Goal: Task Accomplishment & Management: Manage account settings

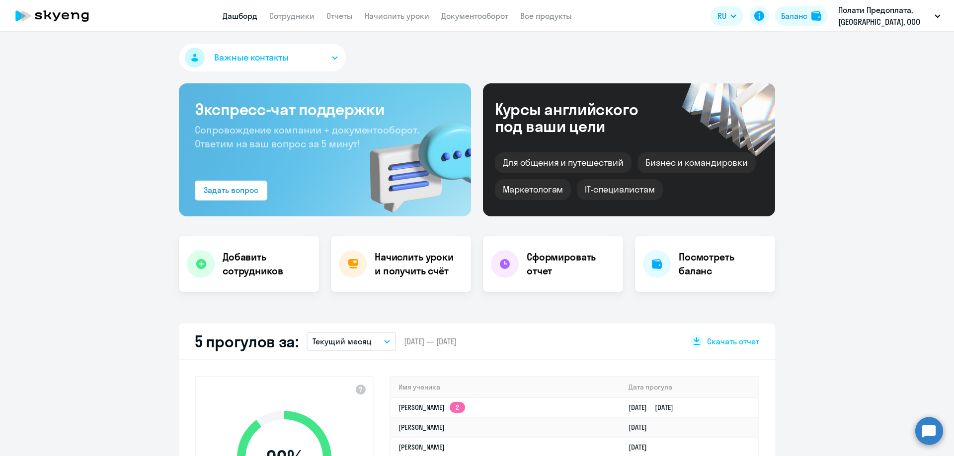
select select "30"
click at [444, 407] on link "[PERSON_NAME] 2" at bounding box center [431, 407] width 67 height 9
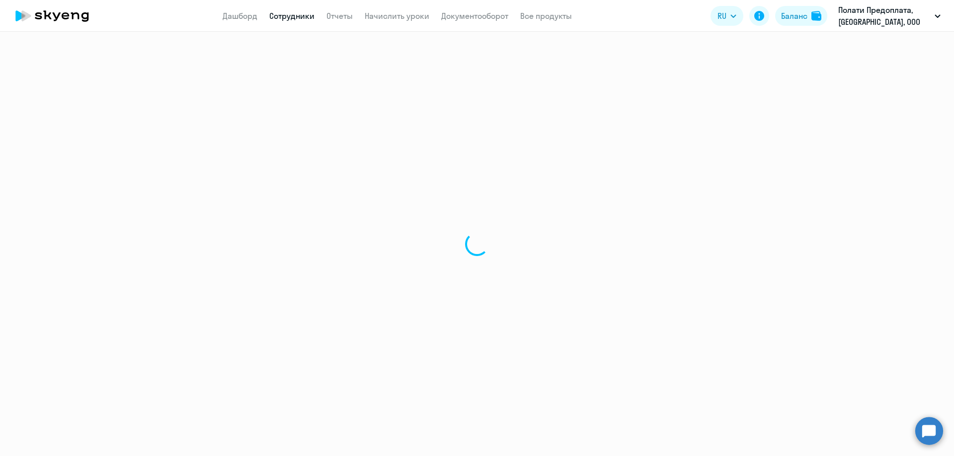
select select "english"
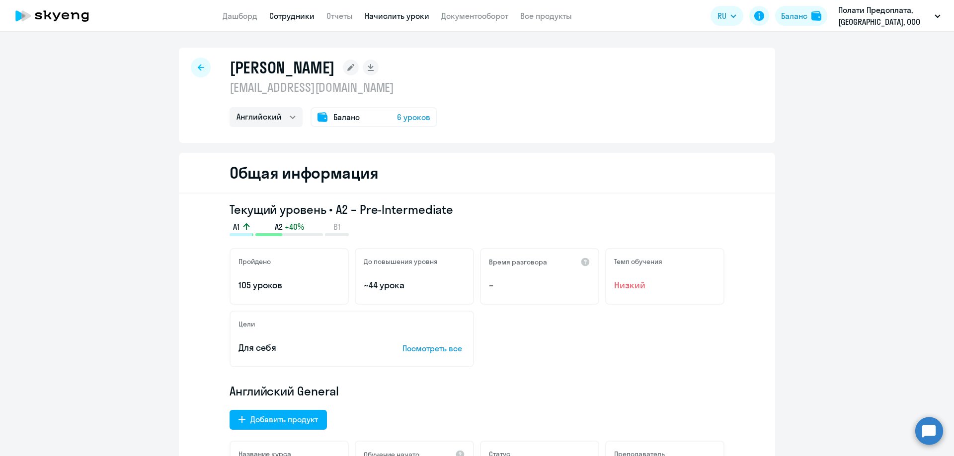
click at [411, 12] on link "Начислить уроки" at bounding box center [397, 16] width 65 height 10
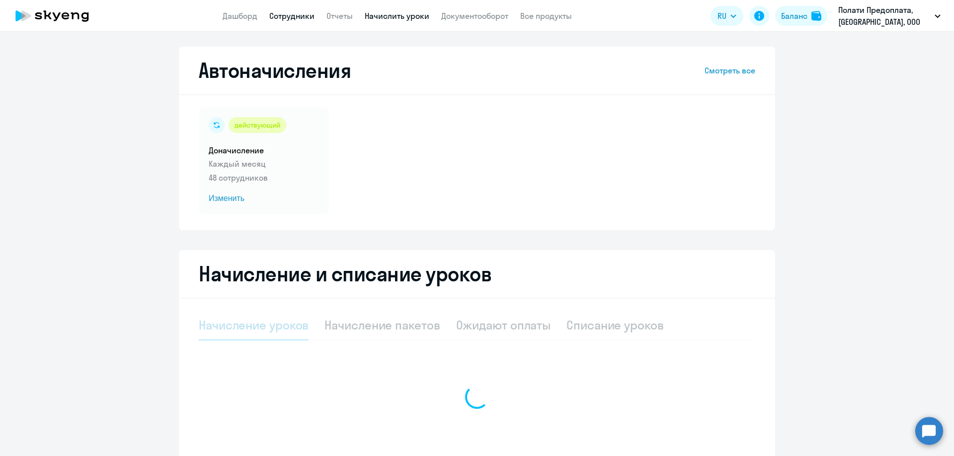
select select "10"
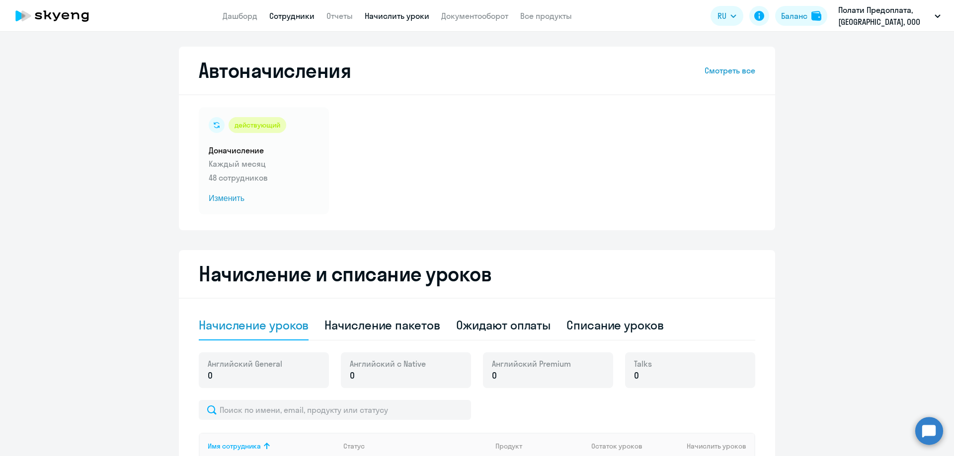
click at [305, 20] on link "Сотрудники" at bounding box center [291, 16] width 45 height 10
select select "30"
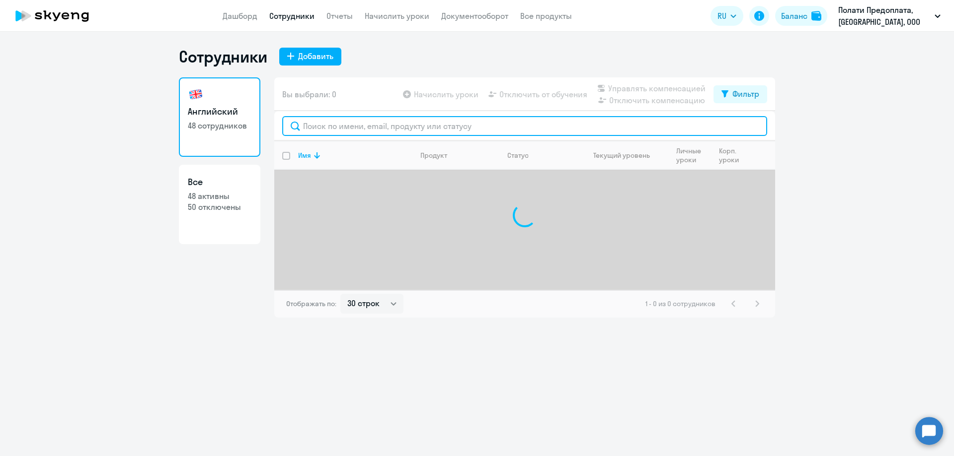
click at [326, 126] on input "text" at bounding box center [524, 126] width 485 height 20
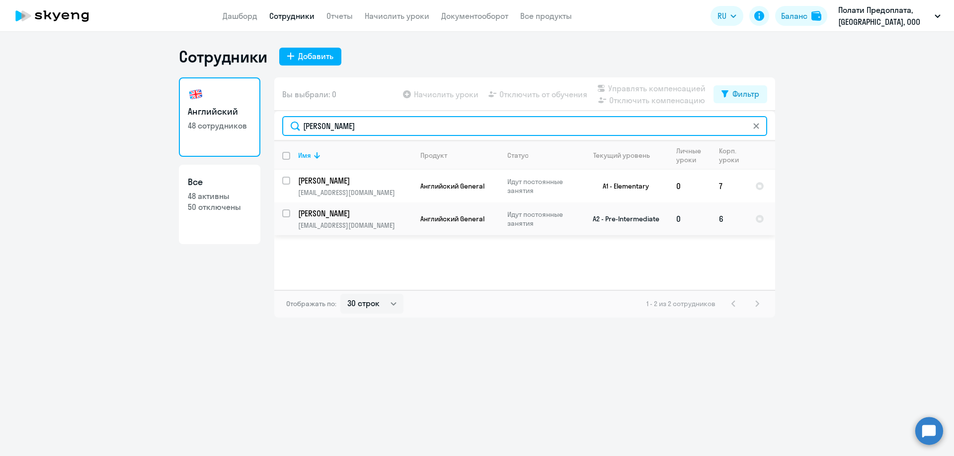
type input "[PERSON_NAME]"
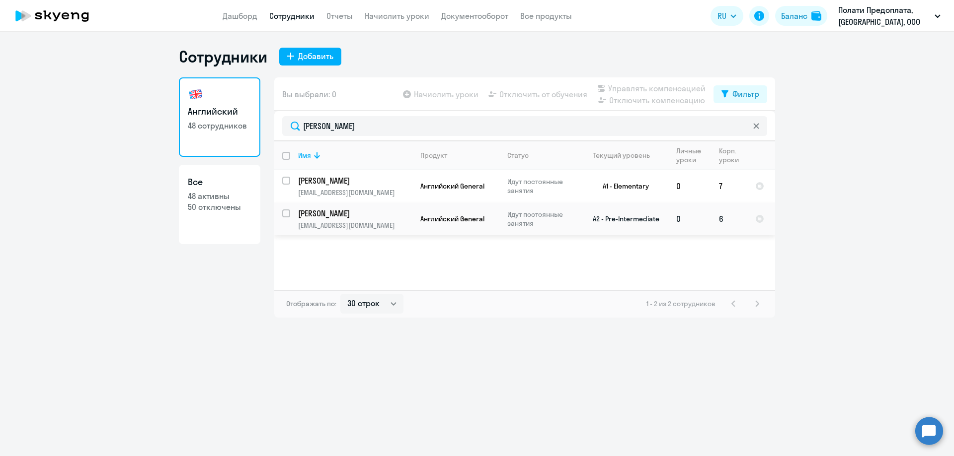
click at [286, 213] on input "select row 38729789" at bounding box center [292, 220] width 20 height 20
checkbox input "true"
click at [537, 94] on span "Отключить от обучения" at bounding box center [543, 94] width 88 height 12
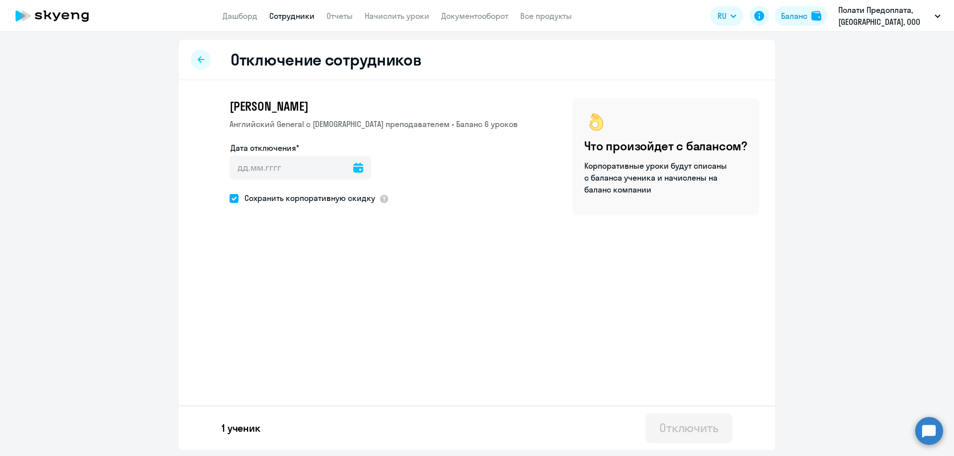
click at [356, 166] on icon at bounding box center [358, 168] width 10 height 10
click at [308, 276] on span "9" at bounding box center [303, 281] width 18 height 18
type input "[DATE]"
click at [688, 431] on div "Отключить" at bounding box center [688, 428] width 59 height 16
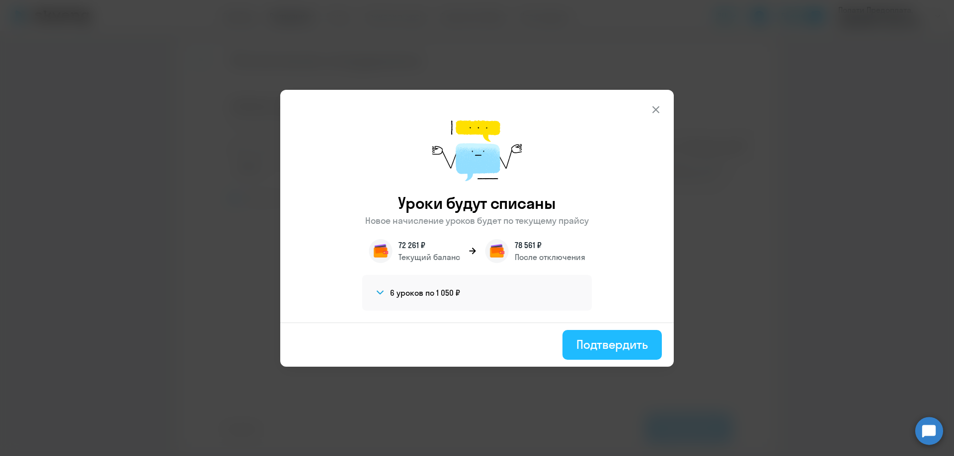
click at [591, 342] on div "Подтвердить" at bounding box center [612, 345] width 72 height 16
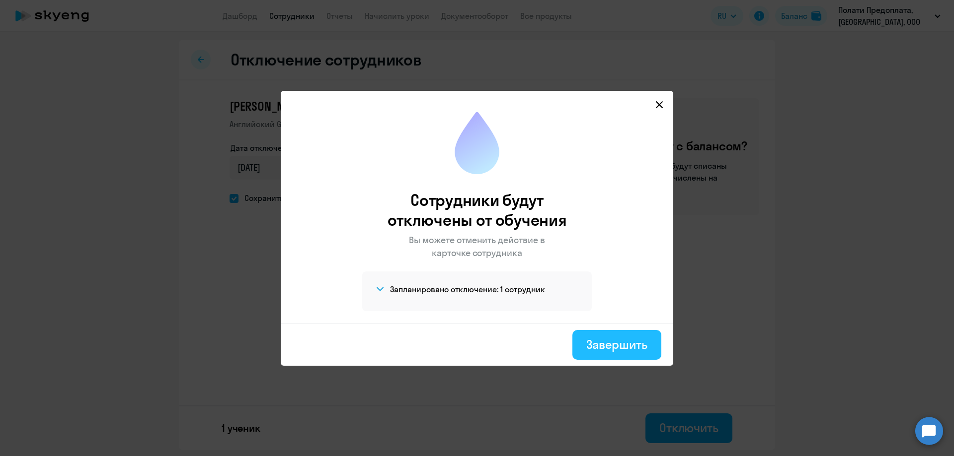
click at [621, 344] on div "Завершить" at bounding box center [616, 345] width 61 height 16
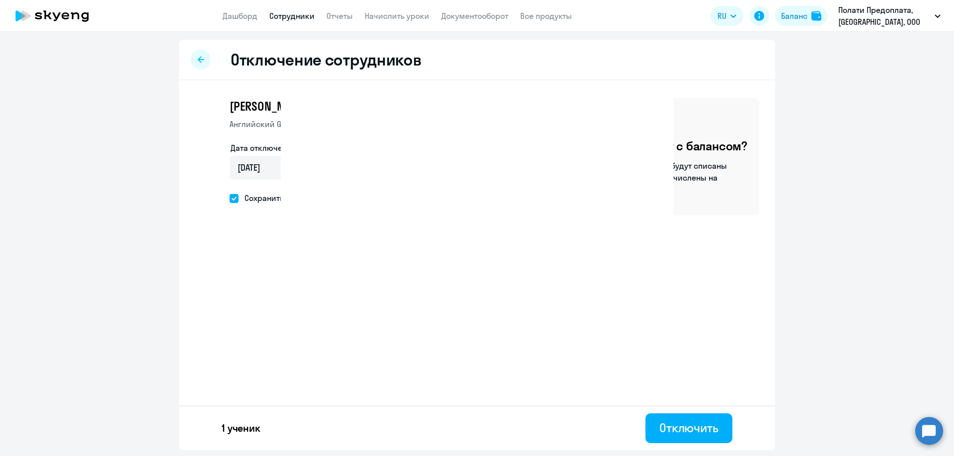
select select "30"
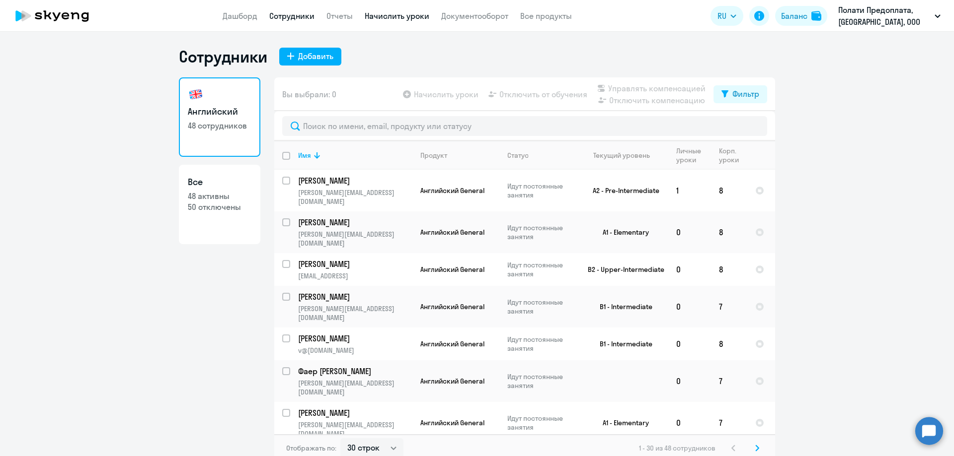
click at [389, 12] on link "Начислить уроки" at bounding box center [397, 16] width 65 height 10
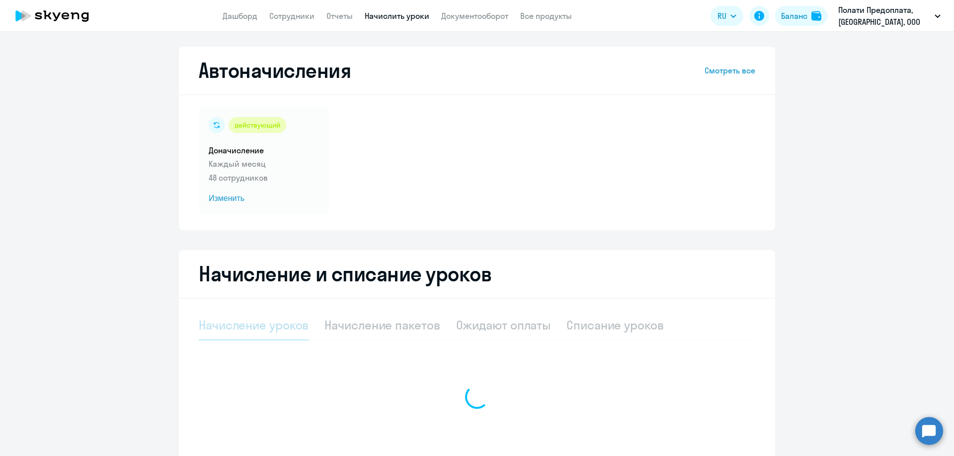
select select "10"
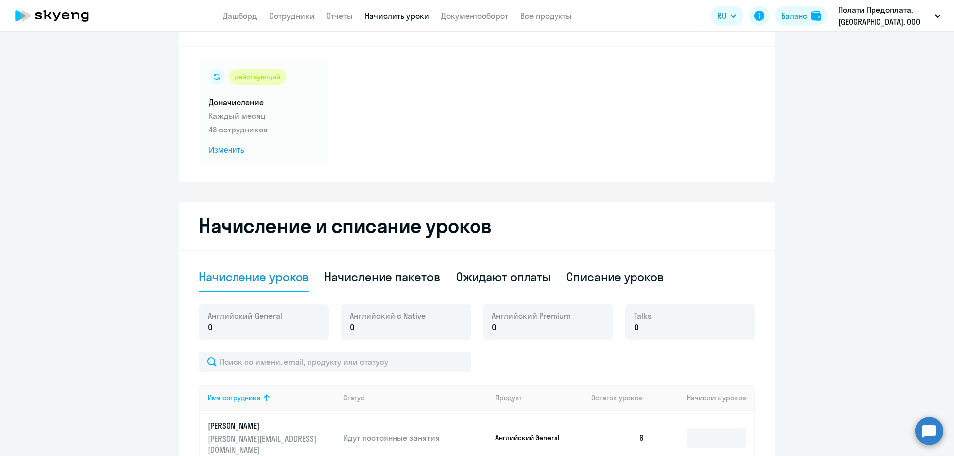
scroll to position [199, 0]
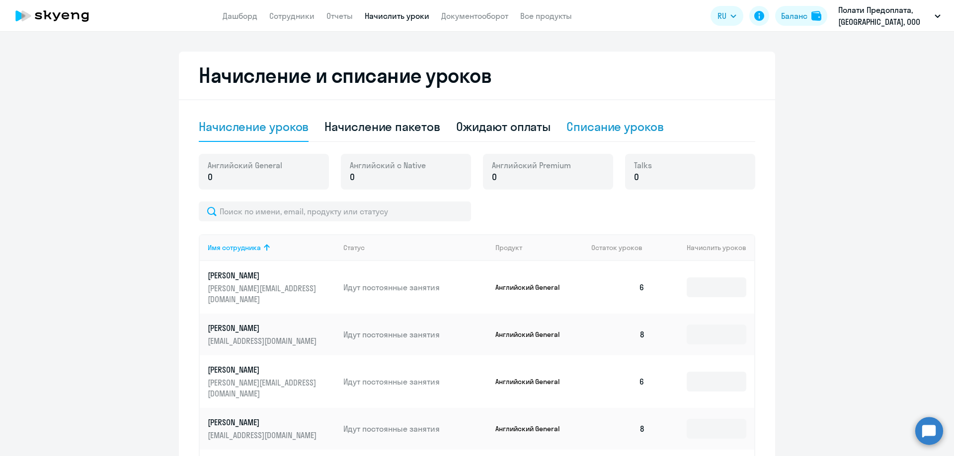
click at [585, 127] on div "Списание уроков" at bounding box center [614, 127] width 97 height 16
select select "10"
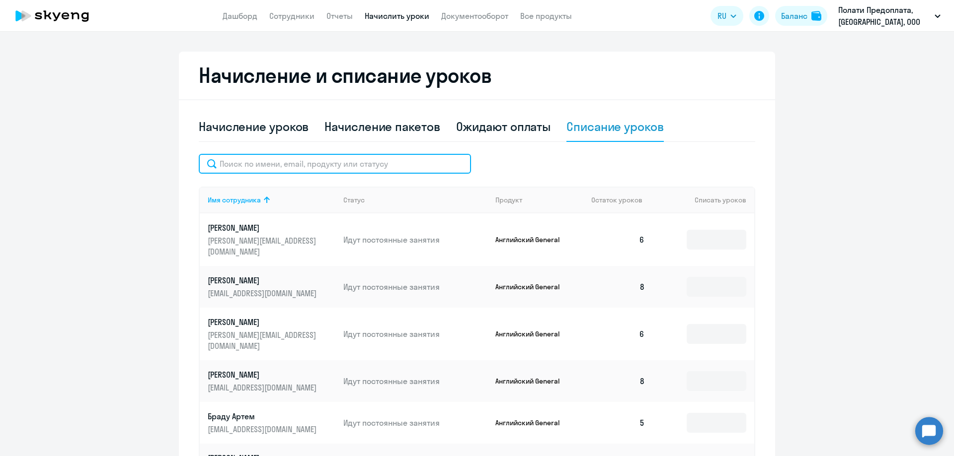
click at [240, 160] on input "text" at bounding box center [335, 164] width 272 height 20
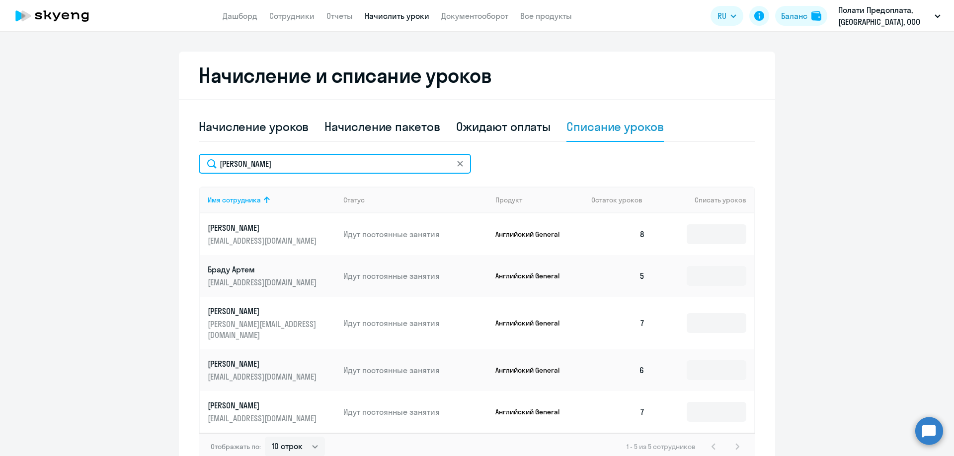
scroll to position [161, 0]
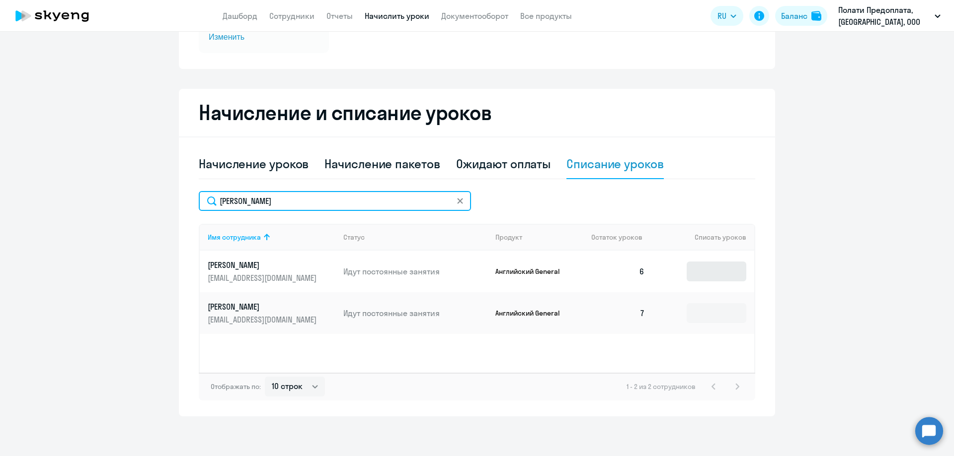
type input "[PERSON_NAME]"
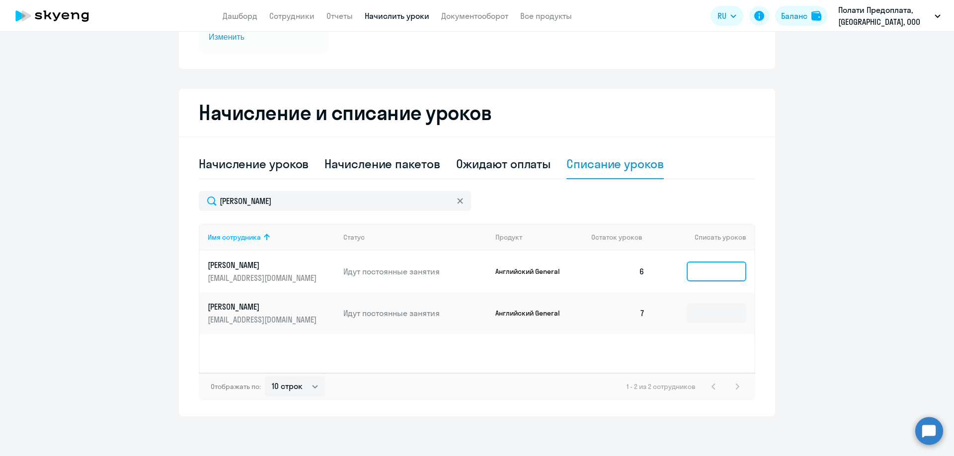
click at [713, 271] on input at bounding box center [716, 272] width 60 height 20
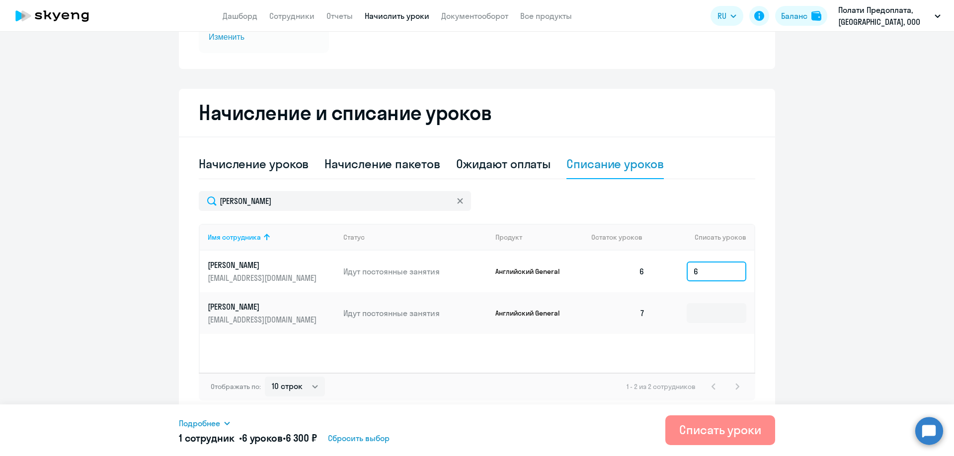
type input "6"
click at [722, 432] on div "Списать уроки" at bounding box center [720, 430] width 82 height 16
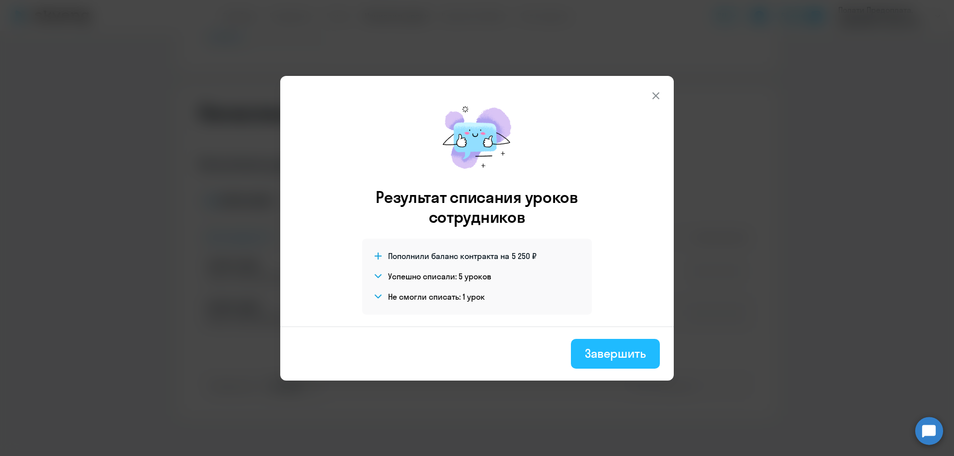
click at [605, 359] on div "Завершить" at bounding box center [615, 354] width 61 height 16
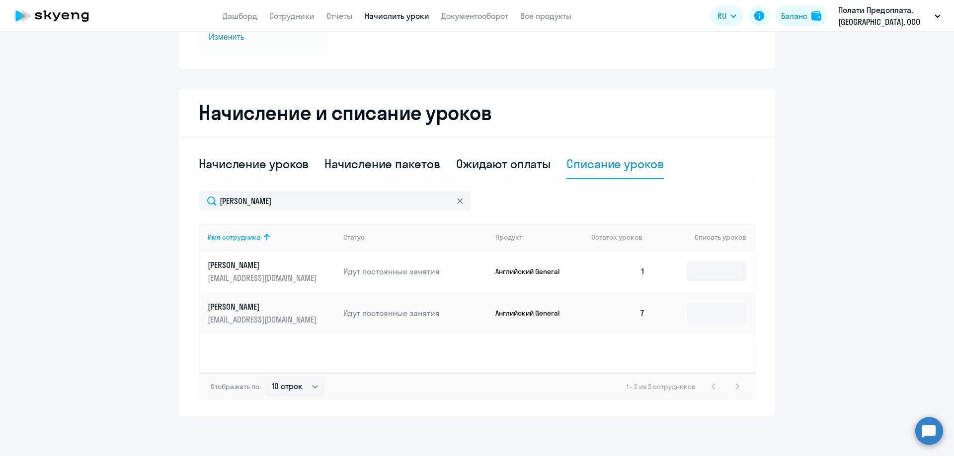
click at [412, 358] on div "Имя сотрудника Статус Продукт Остаток уроков Списать уроков [PERSON_NAME] [PERS…" at bounding box center [477, 298] width 556 height 149
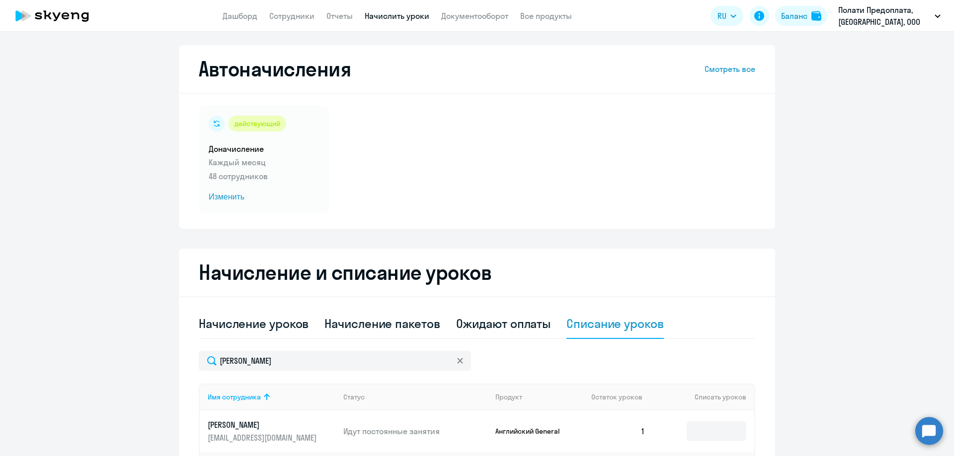
scroll to position [0, 0]
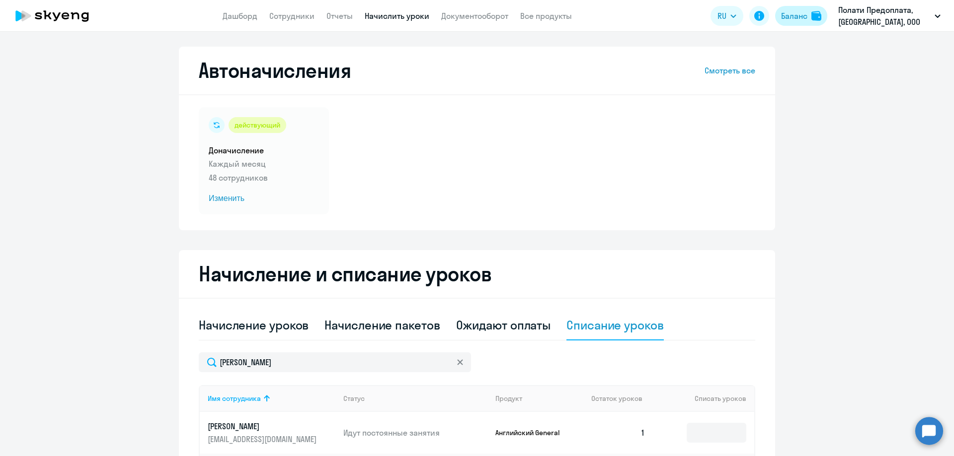
click at [803, 15] on div "Баланс" at bounding box center [794, 16] width 26 height 12
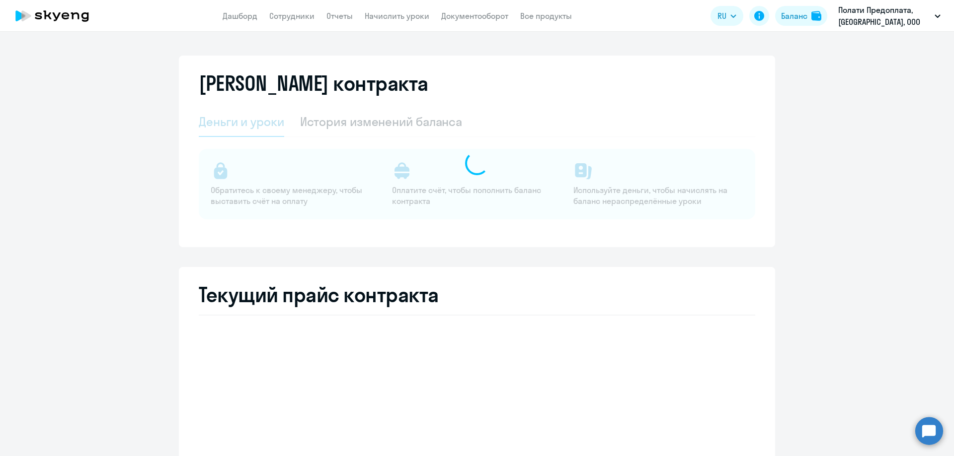
select select "english_adult_not_native_speaker"
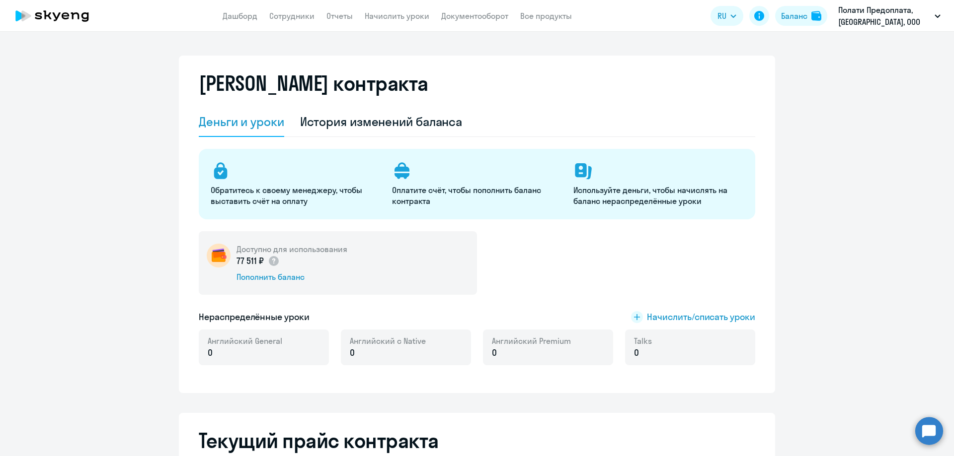
click at [347, 261] on div "Доступно для использования 77 511 ₽ Пополнить баланс" at bounding box center [338, 263] width 278 height 64
click at [391, 249] on div "Доступно для использования 77 511 ₽ Пополнить баланс" at bounding box center [338, 263] width 278 height 64
click at [357, 120] on div "История изменений баланса" at bounding box center [381, 122] width 162 height 16
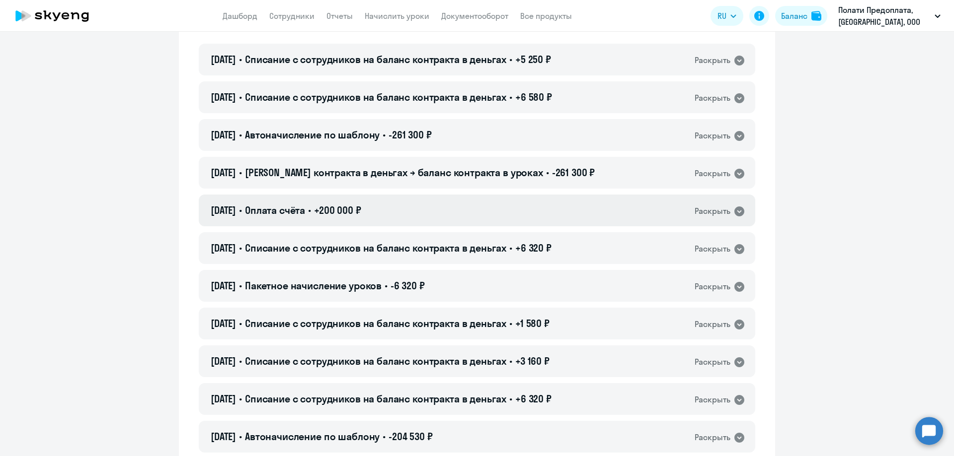
scroll to position [99, 0]
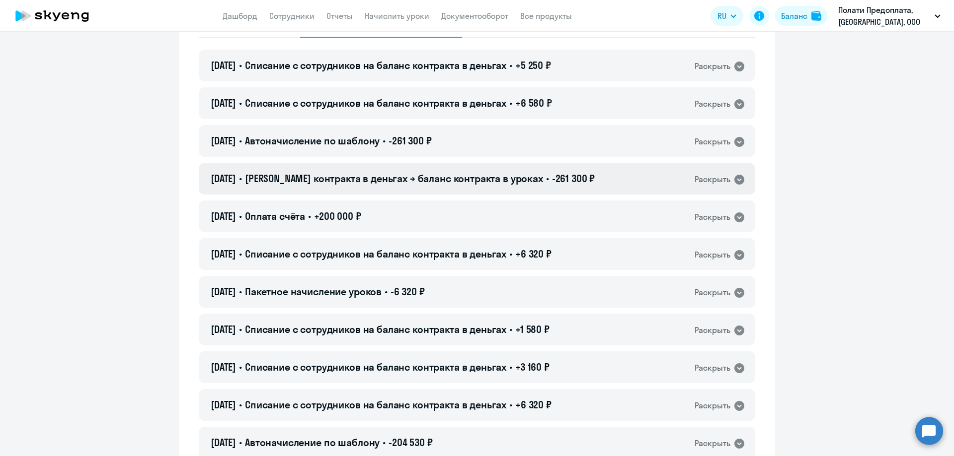
click at [735, 179] on icon at bounding box center [739, 180] width 10 height 10
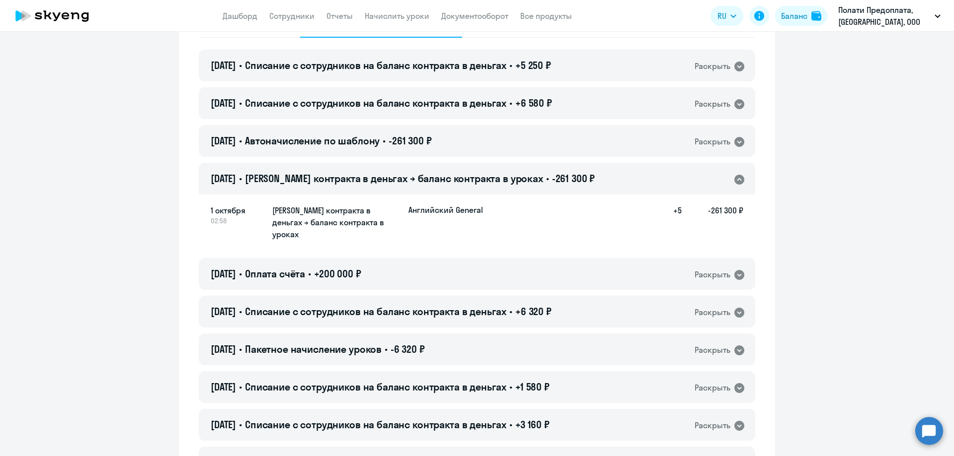
scroll to position [149, 0]
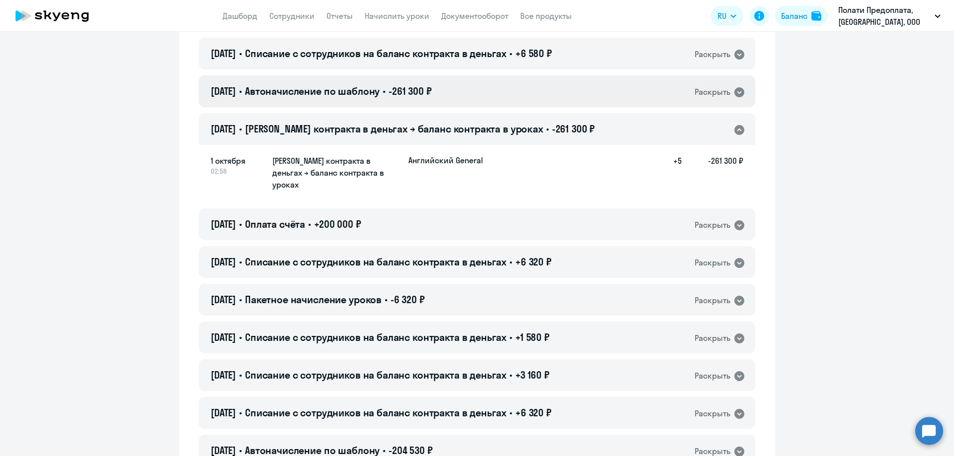
click at [734, 90] on icon at bounding box center [739, 92] width 10 height 10
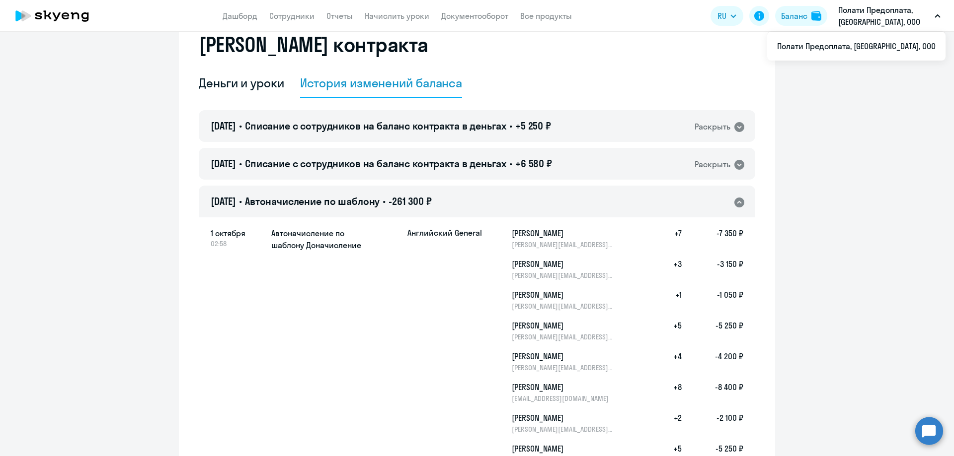
scroll to position [0, 0]
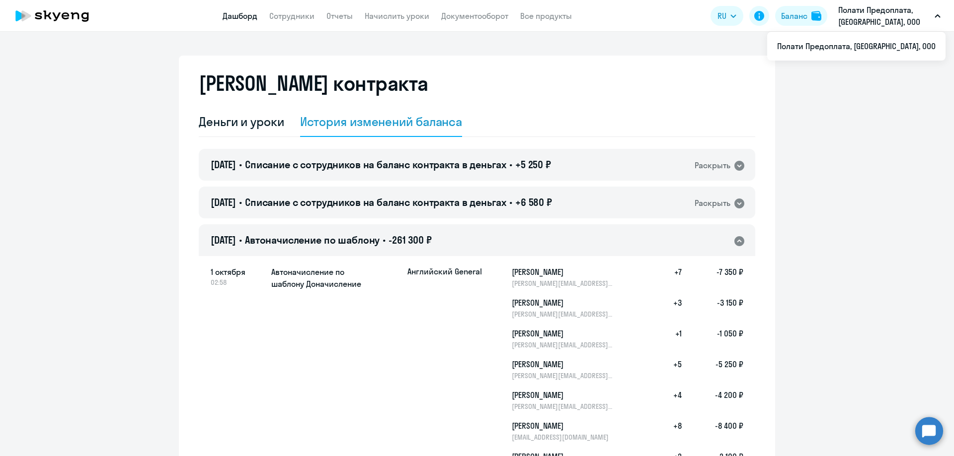
click at [241, 14] on link "Дашборд" at bounding box center [240, 16] width 35 height 10
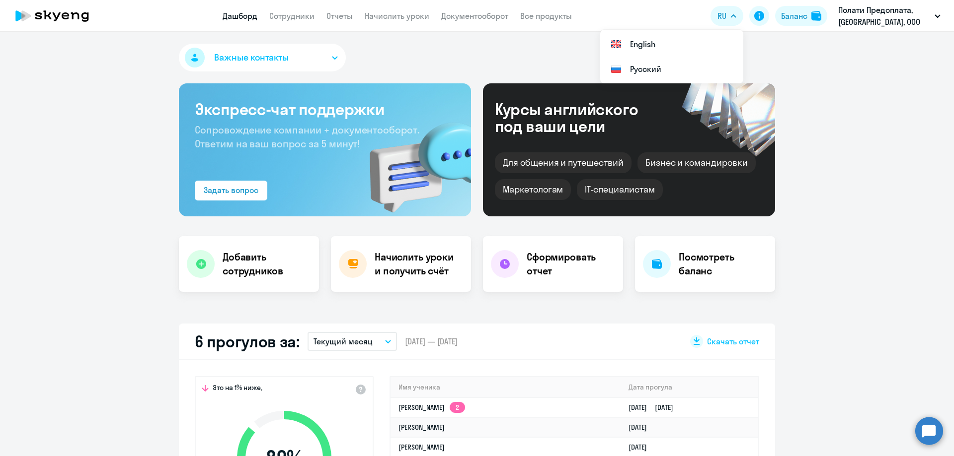
select select "30"
